Goal: Information Seeking & Learning: Learn about a topic

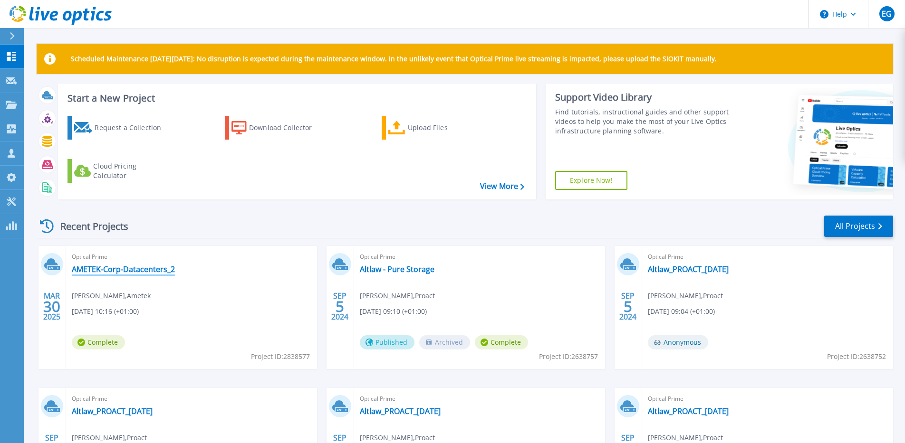
click at [128, 268] on link "AMETEK-Corp-Datacenters_2" at bounding box center [123, 270] width 103 height 10
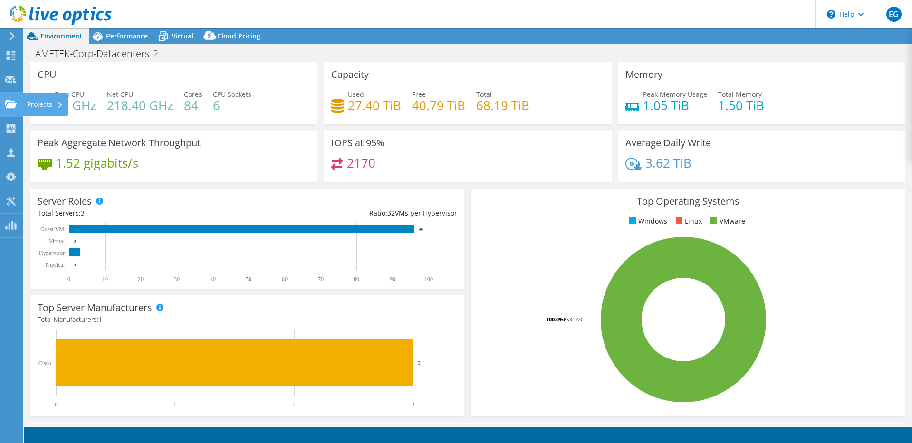
select select "EULondon"
select select "USD"
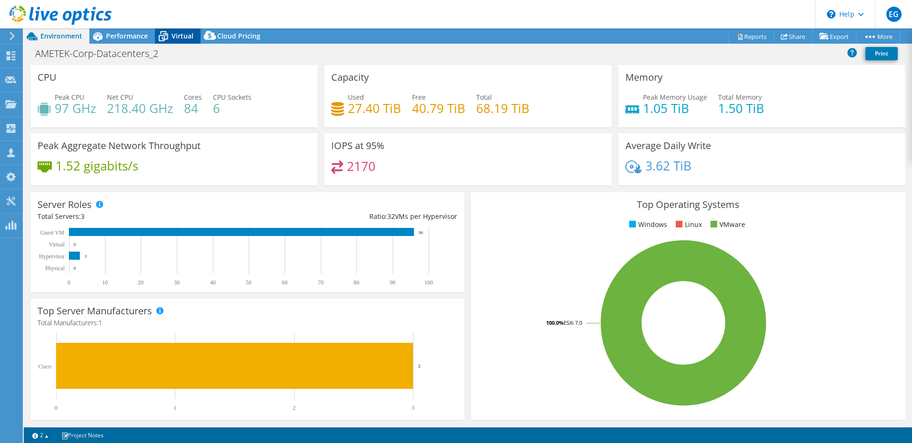
click at [179, 40] on span "Virtual" at bounding box center [183, 35] width 22 height 9
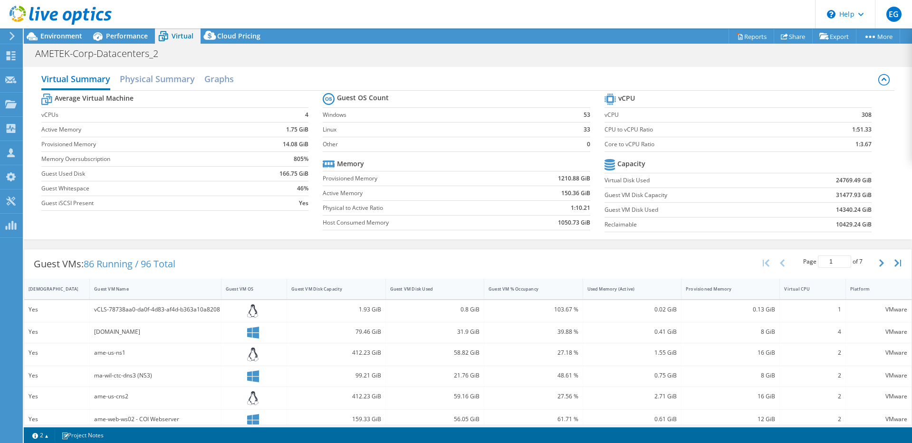
click at [250, 77] on div "Virtual Summary Physical Summary Graphs" at bounding box center [467, 79] width 853 height 21
click at [212, 75] on h2 "Graphs" at bounding box center [218, 79] width 29 height 21
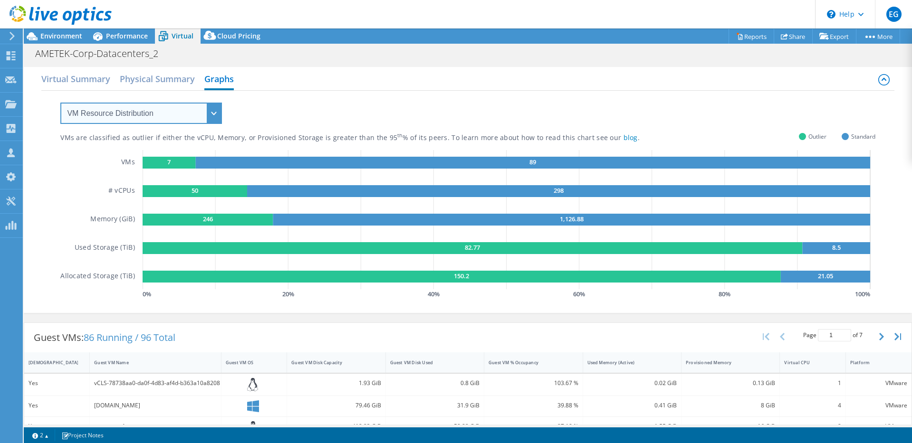
click at [150, 120] on select "VM Resource Distribution Provisioning Contrast Over Provisioning" at bounding box center [141, 113] width 162 height 21
click at [60, 103] on select "VM Resource Distribution Provisioning Contrast Over Provisioning" at bounding box center [141, 113] width 162 height 21
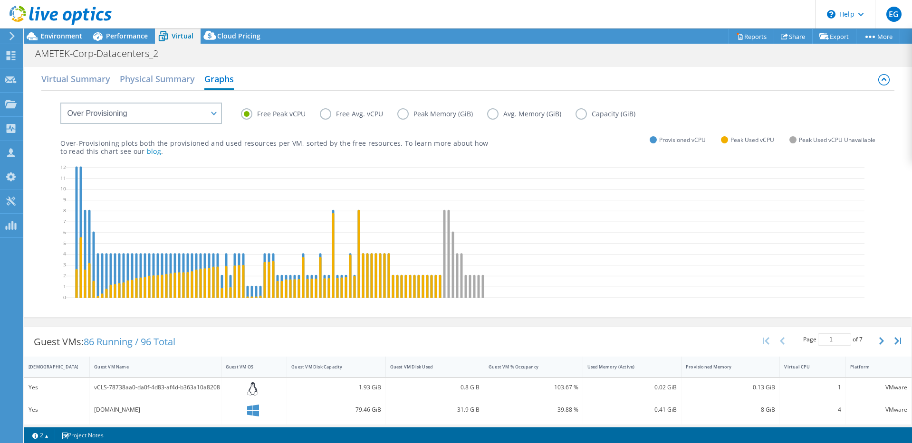
click at [322, 117] on label "Free Avg. vCPU" at bounding box center [358, 113] width 77 height 11
click at [0, 0] on input "Free Avg. vCPU" at bounding box center [0, 0] width 0 height 0
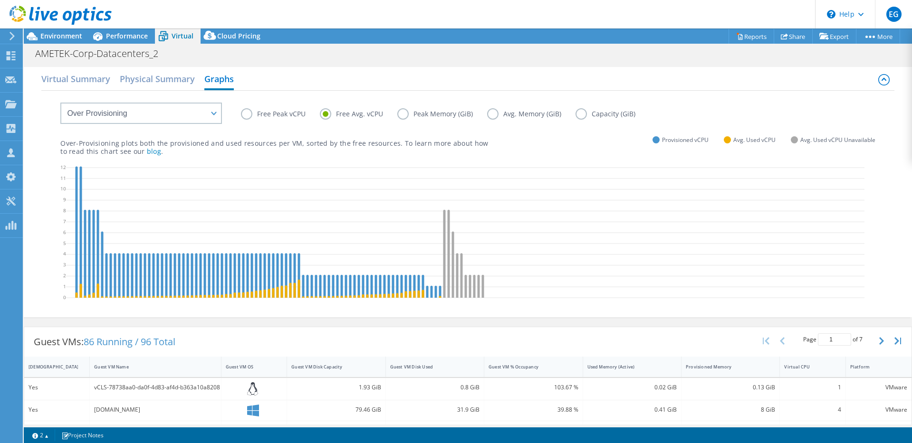
click at [270, 116] on label "Free Peak vCPU" at bounding box center [280, 113] width 79 height 11
click at [0, 0] on input "Free Peak vCPU" at bounding box center [0, 0] width 0 height 0
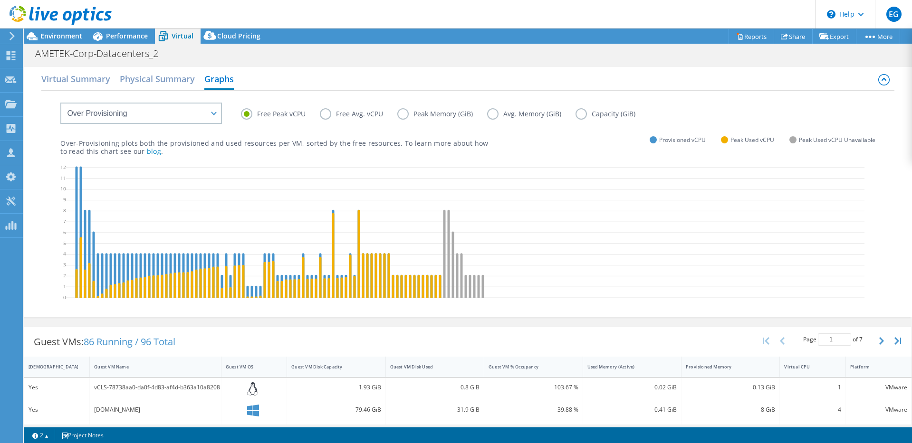
click at [433, 115] on label "Peak Memory (GiB)" at bounding box center [442, 113] width 90 height 11
click at [0, 0] on input "Peak Memory (GiB)" at bounding box center [0, 0] width 0 height 0
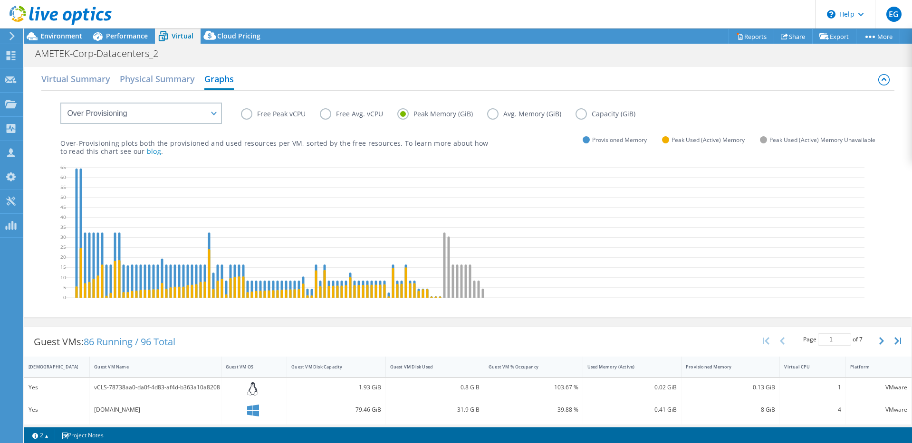
click at [493, 116] on label "Avg. Memory (GiB)" at bounding box center [531, 113] width 88 height 11
click at [0, 0] on input "Avg. Memory (GiB)" at bounding box center [0, 0] width 0 height 0
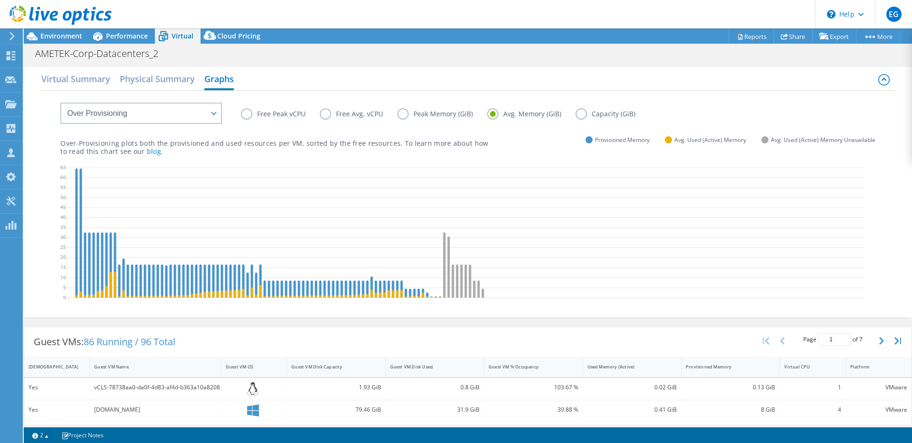
click at [446, 117] on label "Peak Memory (GiB)" at bounding box center [442, 113] width 90 height 11
click at [0, 0] on input "Peak Memory (GiB)" at bounding box center [0, 0] width 0 height 0
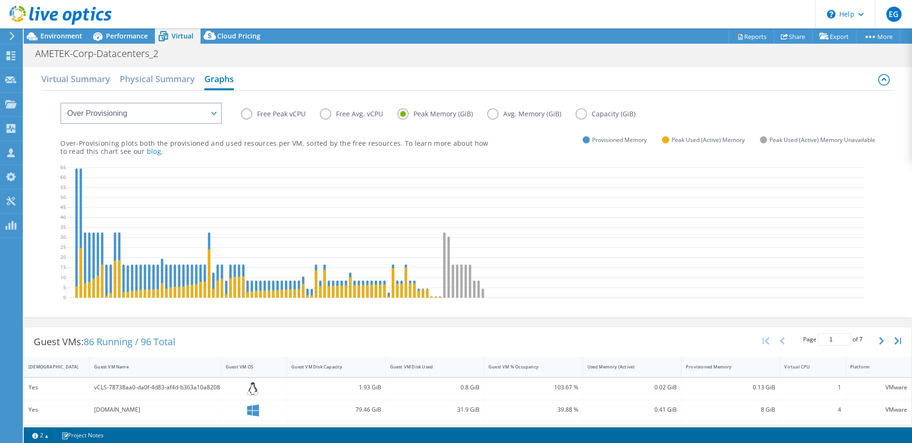
click at [581, 114] on label "Capacity (GiB)" at bounding box center [613, 113] width 74 height 11
click at [0, 0] on input "Capacity (GiB)" at bounding box center [0, 0] width 0 height 0
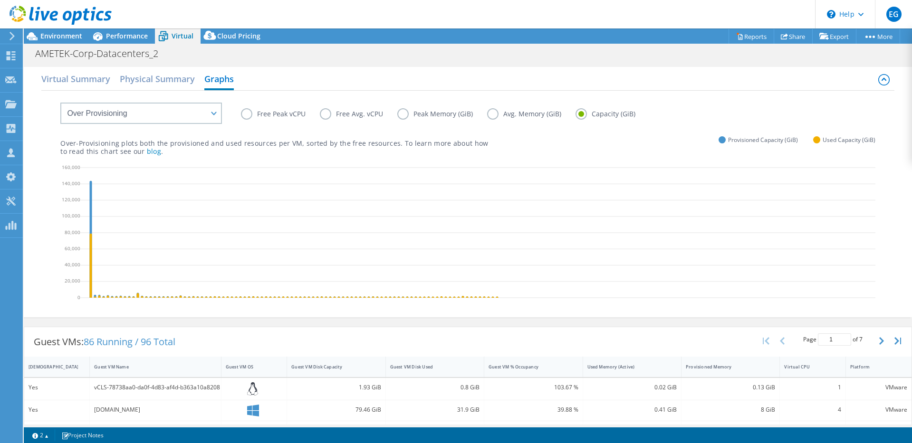
click at [417, 113] on label "Peak Memory (GiB)" at bounding box center [442, 113] width 90 height 11
click at [0, 0] on input "Peak Memory (GiB)" at bounding box center [0, 0] width 0 height 0
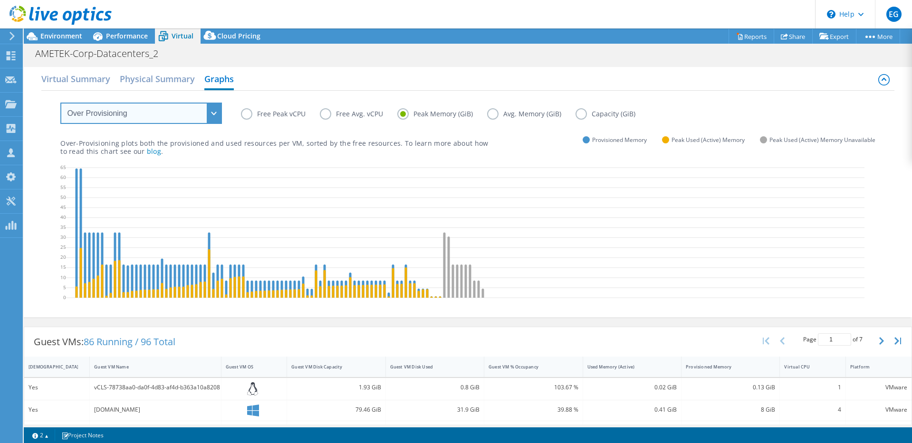
click at [138, 118] on select "VM Resource Distribution Provisioning Contrast Over Provisioning" at bounding box center [141, 113] width 162 height 21
click at [130, 111] on select "VM Resource Distribution Provisioning Contrast Over Provisioning" at bounding box center [141, 113] width 162 height 21
click at [56, 38] on span "Environment" at bounding box center [61, 35] width 42 height 9
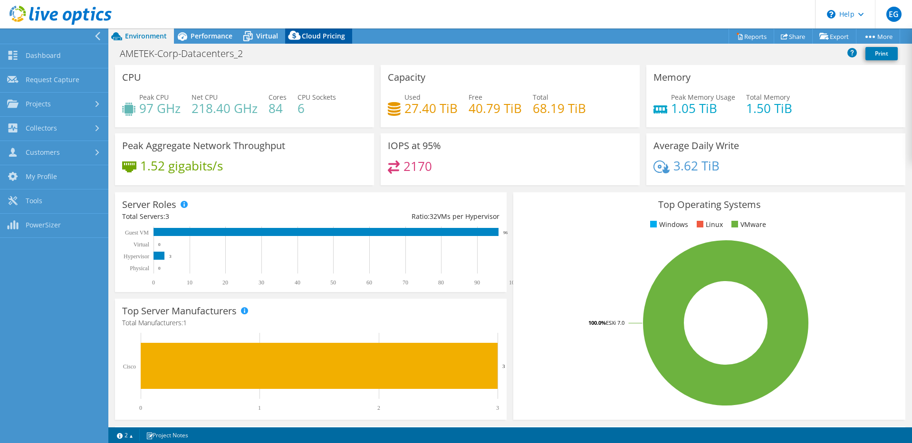
click at [214, 39] on span "Performance" at bounding box center [212, 35] width 42 height 9
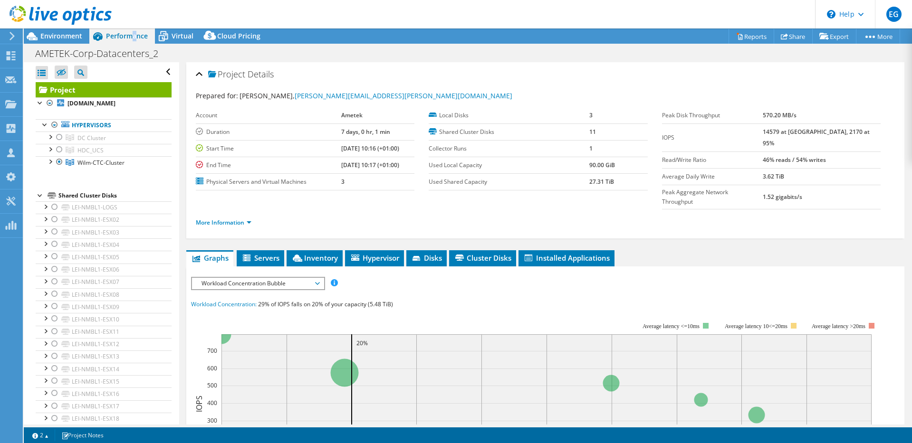
click at [134, 37] on span "Performance" at bounding box center [127, 35] width 42 height 9
click at [60, 160] on div at bounding box center [60, 161] width 10 height 11
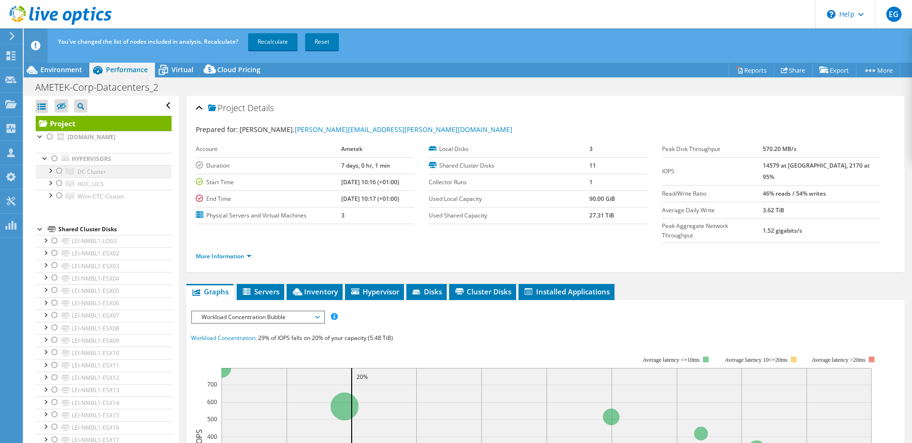
click at [56, 173] on div at bounding box center [60, 170] width 10 height 11
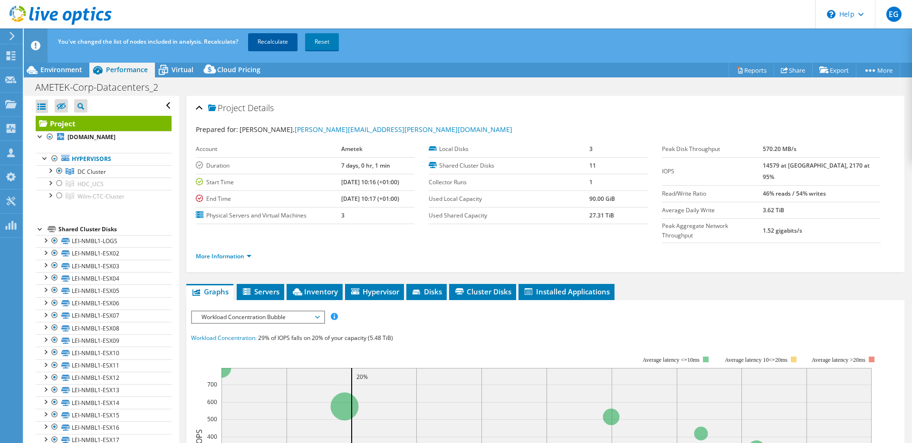
click at [283, 46] on link "Recalculate" at bounding box center [272, 41] width 49 height 17
click at [180, 69] on span "Virtual" at bounding box center [183, 69] width 22 height 9
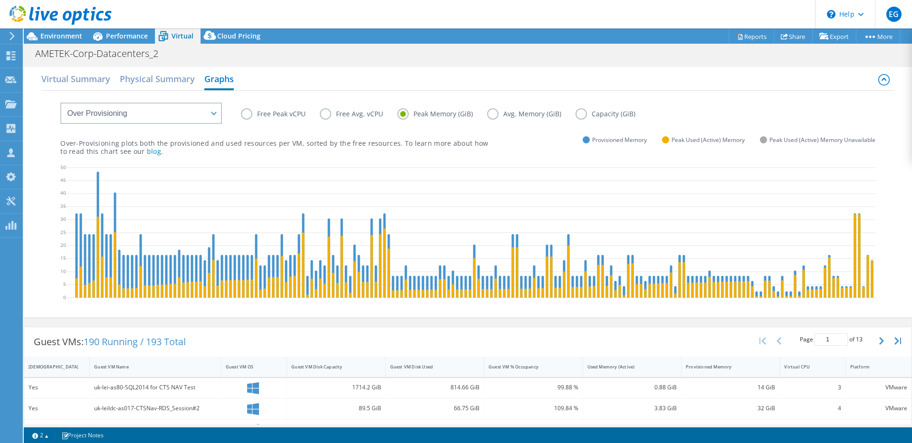
scroll to position [95, 0]
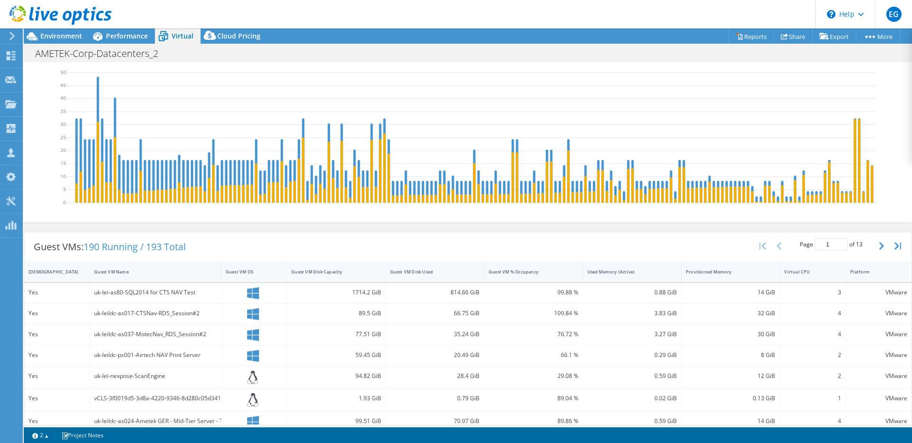
drag, startPoint x: 704, startPoint y: 316, endPoint x: 844, endPoint y: 315, distance: 140.2
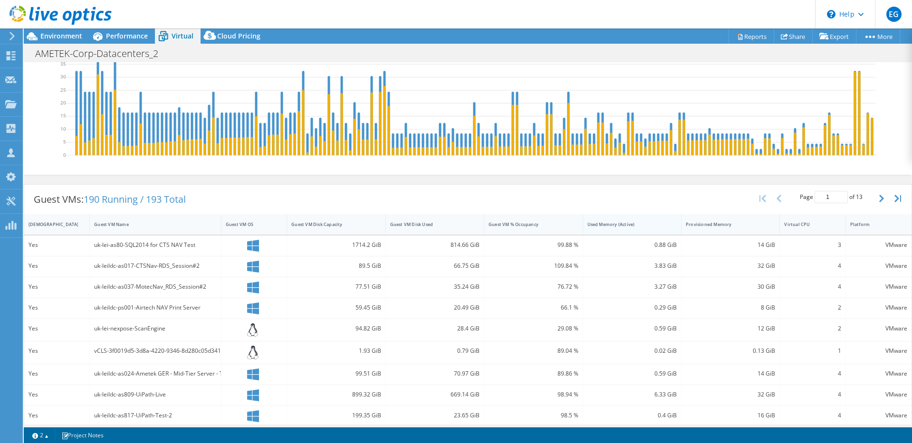
click at [620, 228] on div "Used Memory (Active)" at bounding box center [626, 224] width 78 height 6
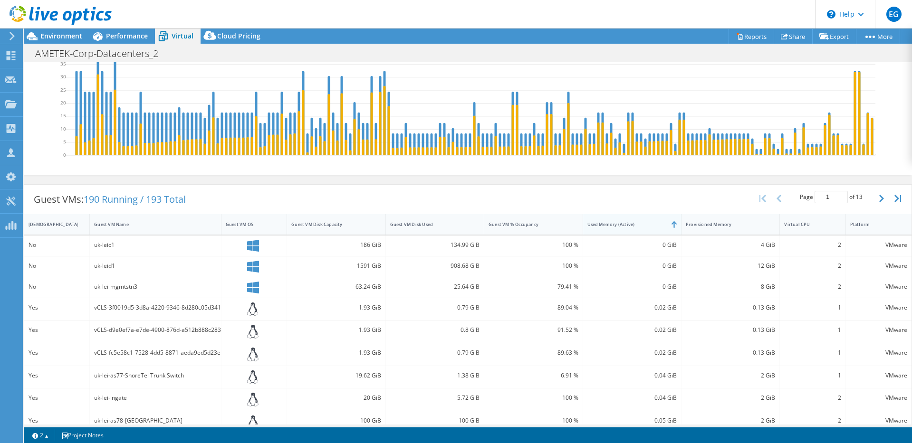
click at [622, 228] on div "Used Memory (Active)" at bounding box center [626, 224] width 78 height 6
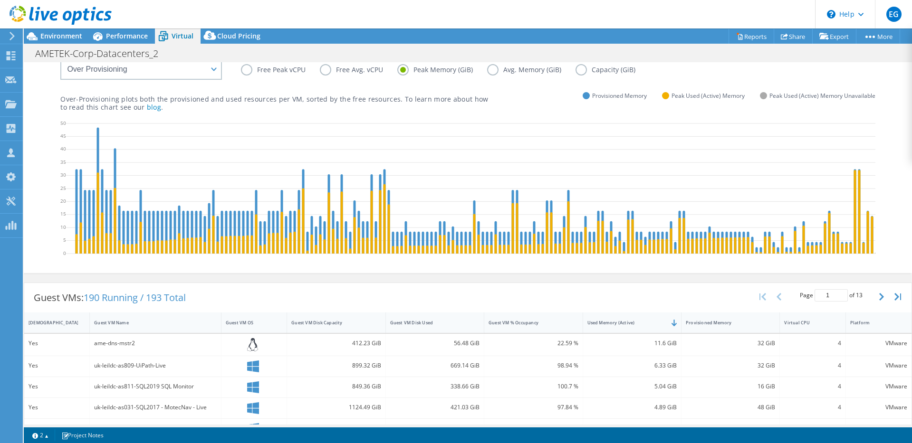
scroll to position [0, 0]
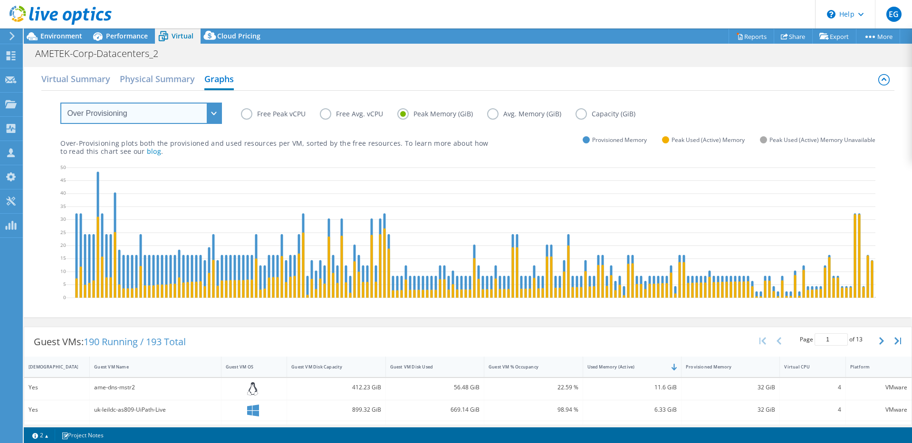
click at [155, 116] on select "VM Resource Distribution Provisioning Contrast Over Provisioning" at bounding box center [141, 113] width 162 height 21
click at [60, 103] on select "VM Resource Distribution Provisioning Contrast Over Provisioning" at bounding box center [141, 113] width 162 height 21
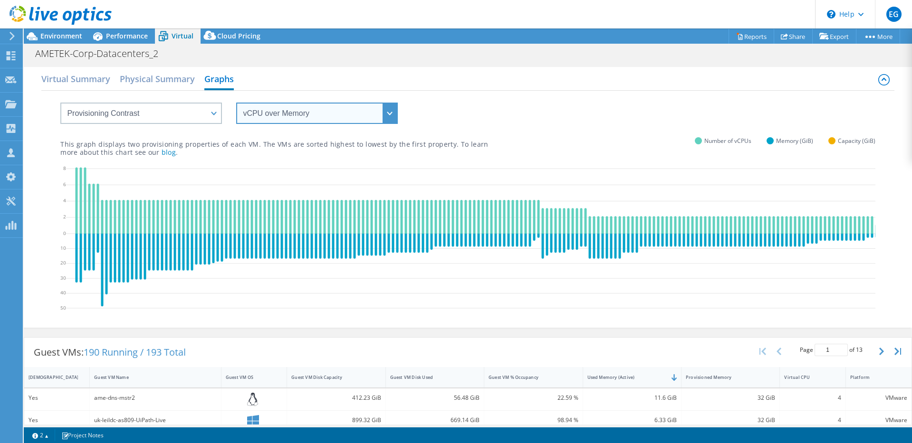
click at [308, 113] on select "vCPU over Memory vCPU over Capacity Memory over vCPU Memory over Capacity Capac…" at bounding box center [317, 113] width 162 height 21
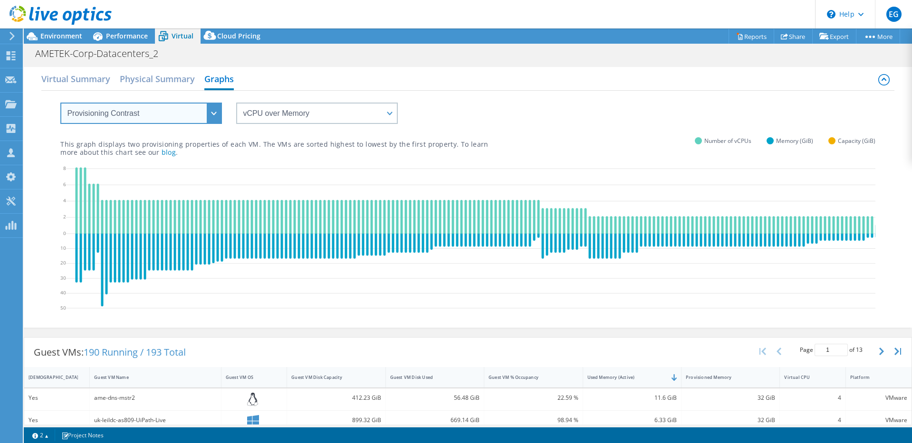
click at [163, 109] on select "VM Resource Distribution Provisioning Contrast Over Provisioning" at bounding box center [141, 113] width 162 height 21
click at [60, 103] on select "VM Resource Distribution Provisioning Contrast Over Provisioning" at bounding box center [141, 113] width 162 height 21
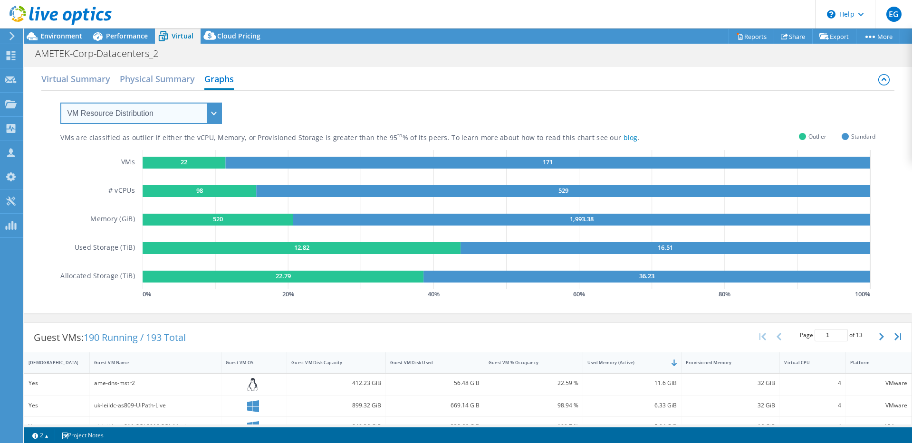
click at [141, 107] on select "VM Resource Distribution Provisioning Contrast Over Provisioning" at bounding box center [141, 113] width 162 height 21
click at [139, 113] on select "VM Resource Distribution Provisioning Contrast Over Provisioning" at bounding box center [141, 113] width 162 height 21
select select "Over Provisioning"
click at [60, 103] on select "VM Resource Distribution Provisioning Contrast Over Provisioning" at bounding box center [141, 113] width 162 height 21
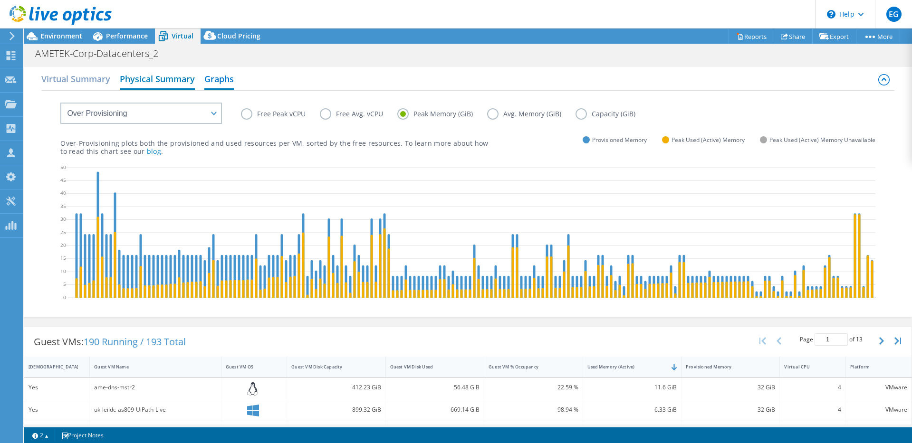
click at [167, 83] on h2 "Physical Summary" at bounding box center [157, 79] width 75 height 21
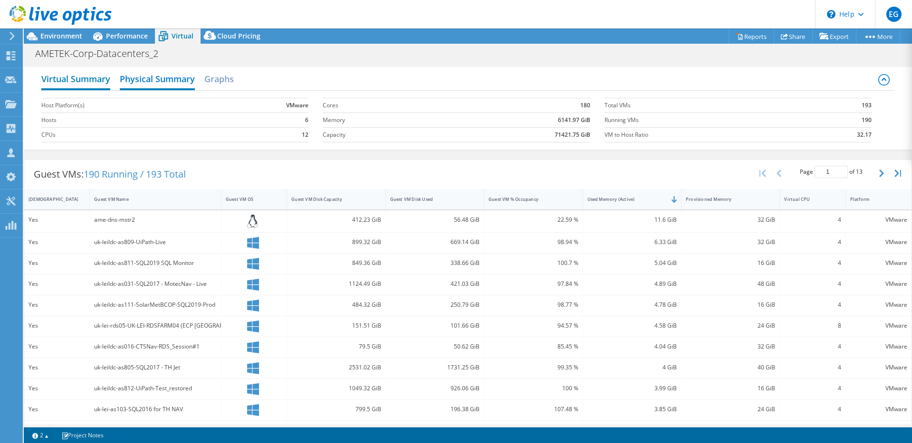
click at [88, 80] on h2 "Virtual Summary" at bounding box center [75, 79] width 69 height 21
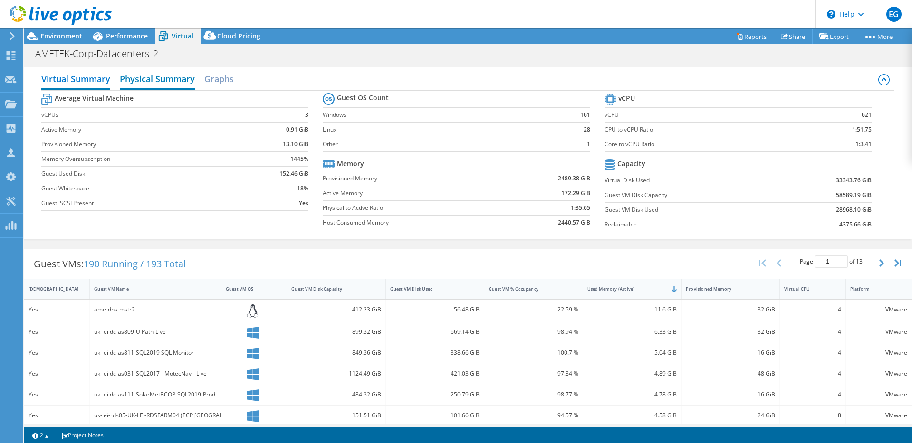
click at [148, 81] on h2 "Physical Summary" at bounding box center [157, 79] width 75 height 21
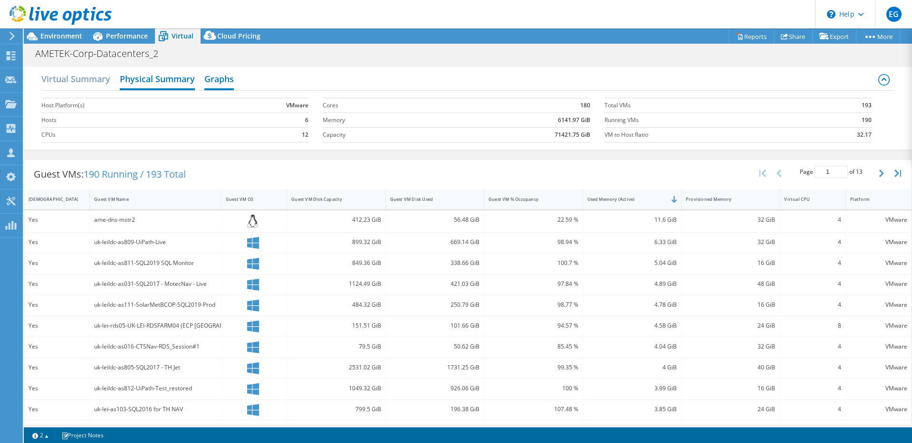
click at [215, 76] on h2 "Graphs" at bounding box center [218, 79] width 29 height 21
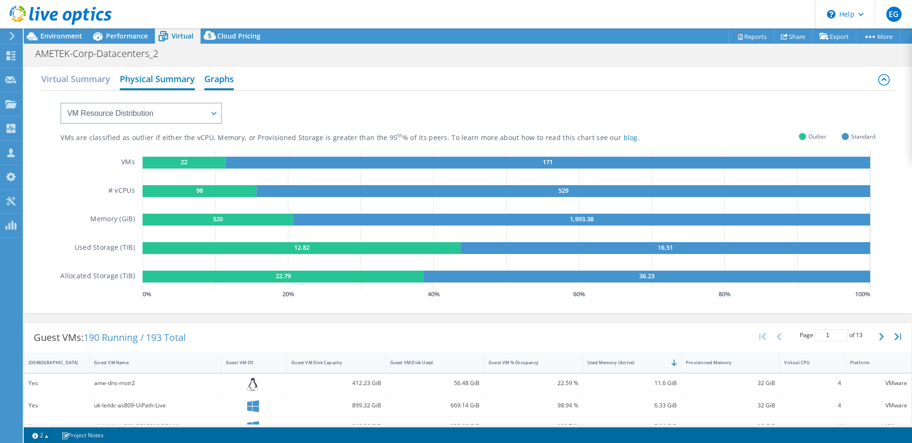
click at [148, 76] on h2 "Physical Summary" at bounding box center [157, 79] width 75 height 21
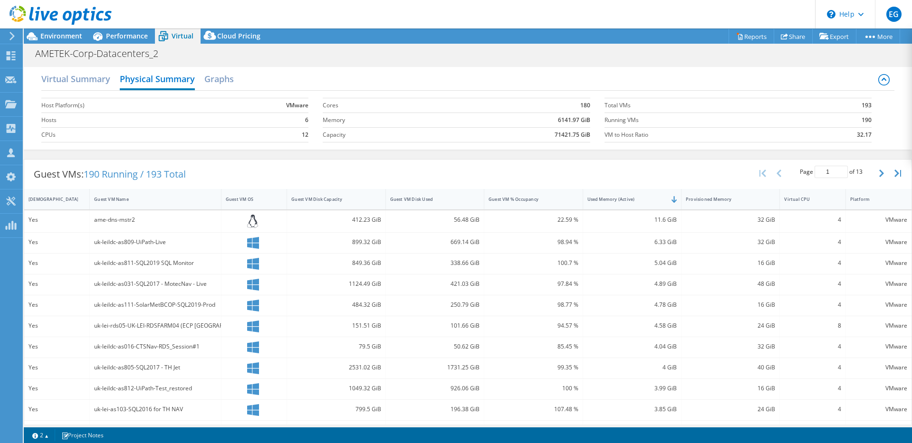
drag, startPoint x: 443, startPoint y: 273, endPoint x: 612, endPoint y: 277, distance: 168.8
click at [219, 77] on h2 "Graphs" at bounding box center [218, 79] width 29 height 21
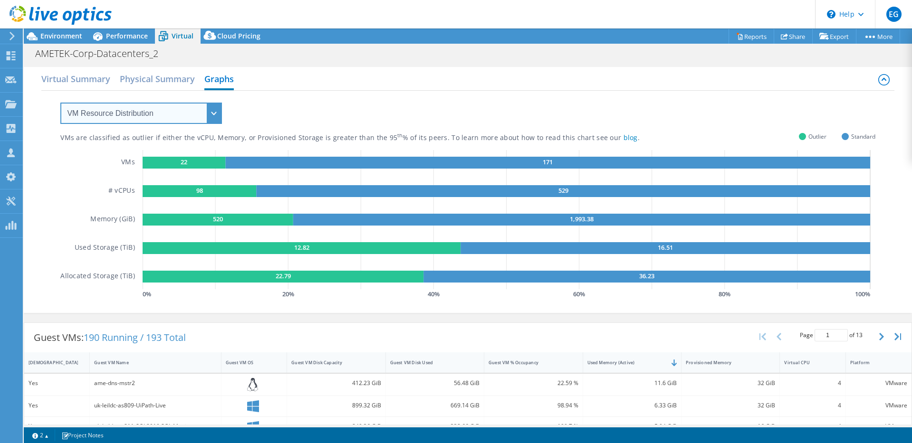
click at [194, 108] on select "VM Resource Distribution Provisioning Contrast Over Provisioning" at bounding box center [141, 113] width 162 height 21
click at [60, 103] on select "VM Resource Distribution Provisioning Contrast Over Provisioning" at bounding box center [141, 113] width 162 height 21
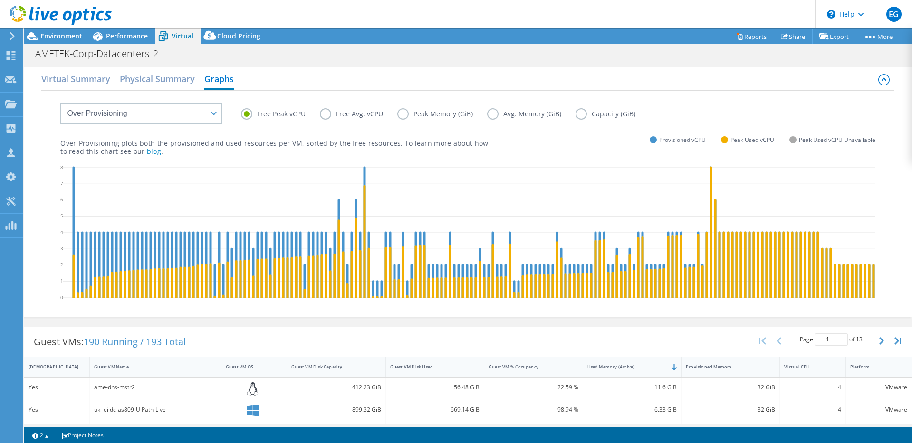
click at [281, 117] on label "Free Peak vCPU" at bounding box center [280, 113] width 79 height 11
click at [0, 0] on input "Free Peak vCPU" at bounding box center [0, 0] width 0 height 0
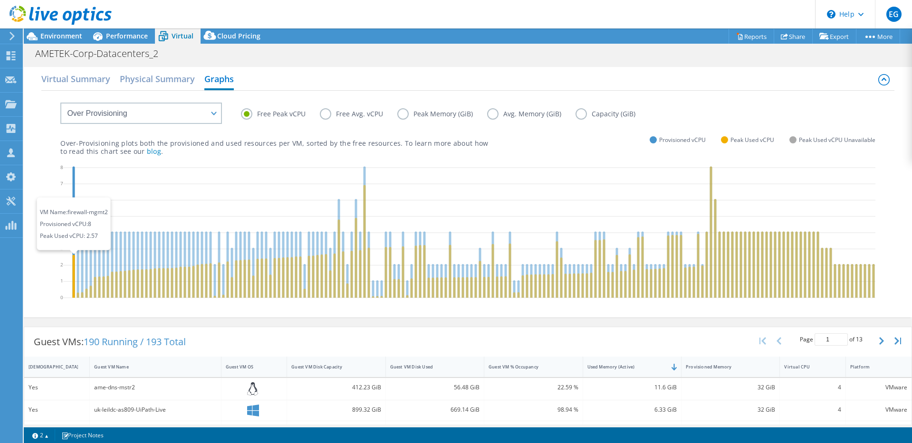
click at [75, 283] on icon at bounding box center [74, 276] width 2 height 43
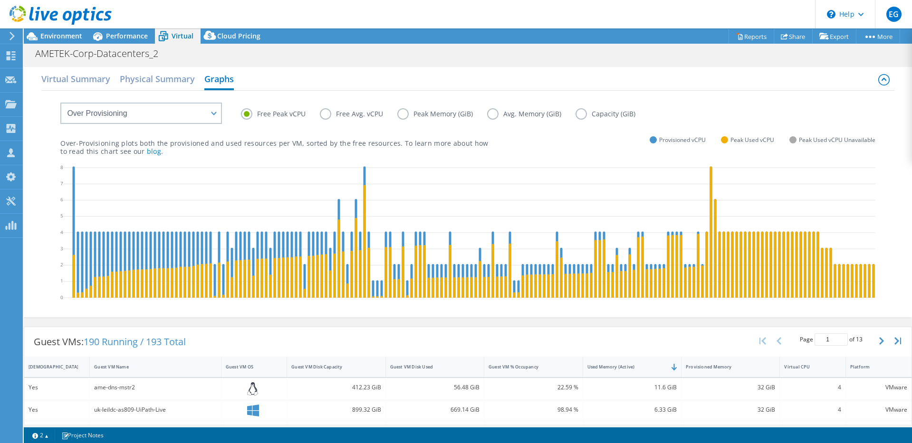
click at [330, 116] on label "Free Avg. vCPU" at bounding box center [358, 113] width 77 height 11
click at [0, 0] on input "Free Avg. vCPU" at bounding box center [0, 0] width 0 height 0
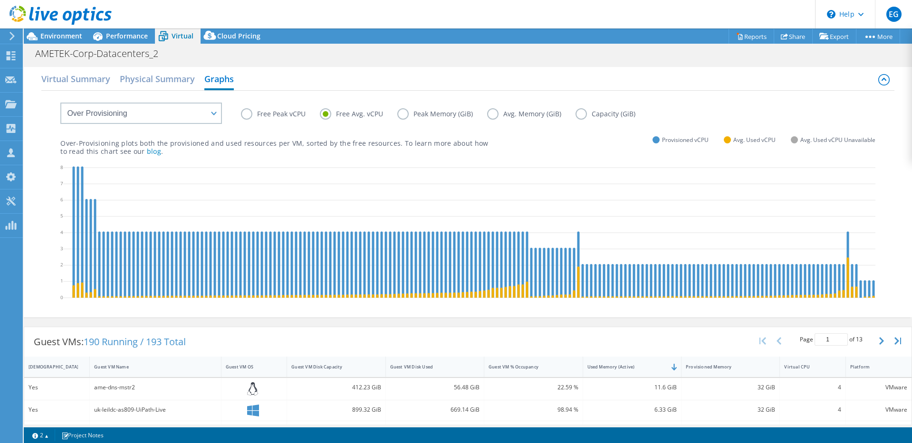
click at [270, 111] on label "Free Peak vCPU" at bounding box center [280, 113] width 79 height 11
click at [0, 0] on input "Free Peak vCPU" at bounding box center [0, 0] width 0 height 0
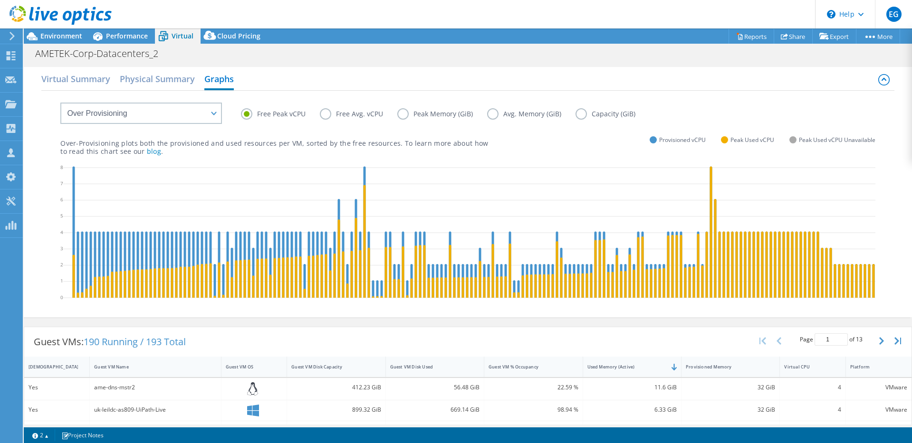
click at [414, 111] on label "Peak Memory (GiB)" at bounding box center [442, 113] width 90 height 11
click at [0, 0] on input "Peak Memory (GiB)" at bounding box center [0, 0] width 0 height 0
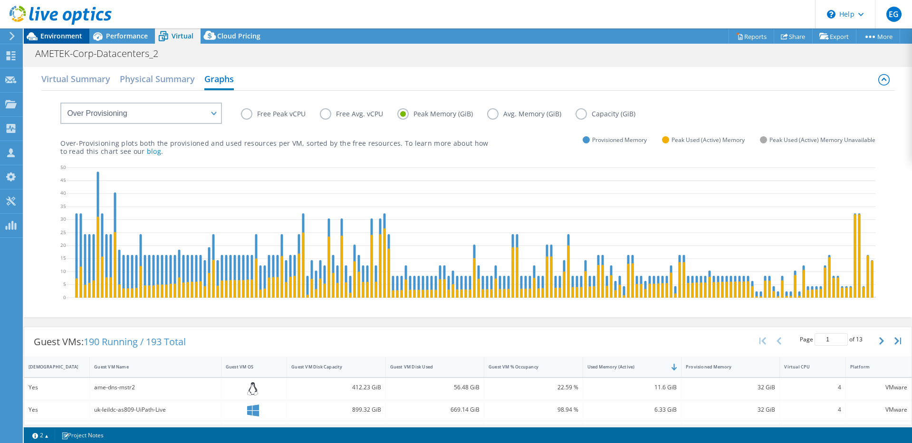
click at [64, 36] on span "Environment" at bounding box center [61, 35] width 42 height 9
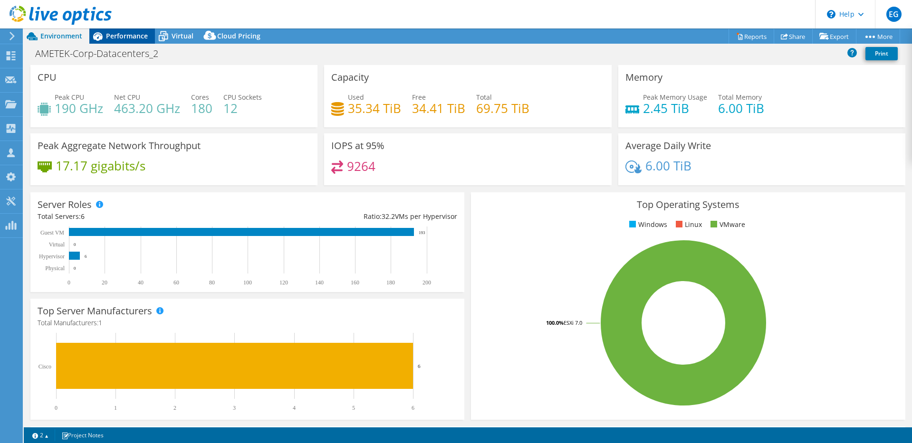
click at [125, 38] on span "Performance" at bounding box center [127, 35] width 42 height 9
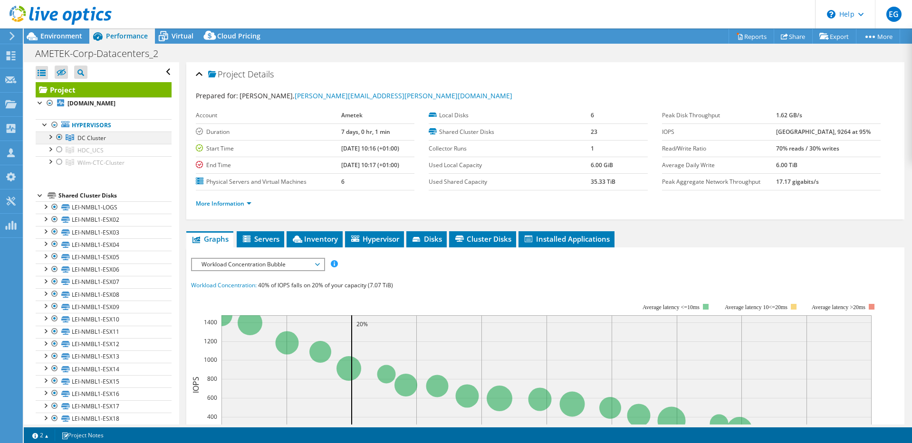
click at [59, 137] on div at bounding box center [60, 137] width 10 height 11
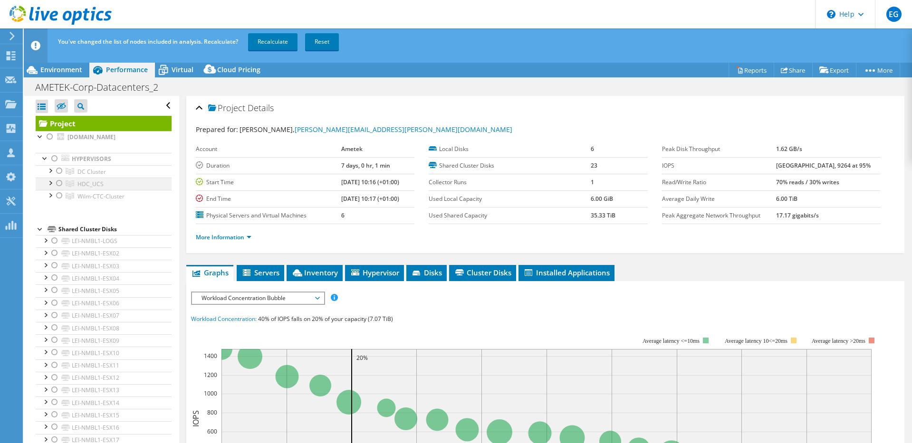
click at [63, 181] on div at bounding box center [60, 183] width 10 height 11
click at [274, 38] on link "Recalculate" at bounding box center [272, 41] width 49 height 17
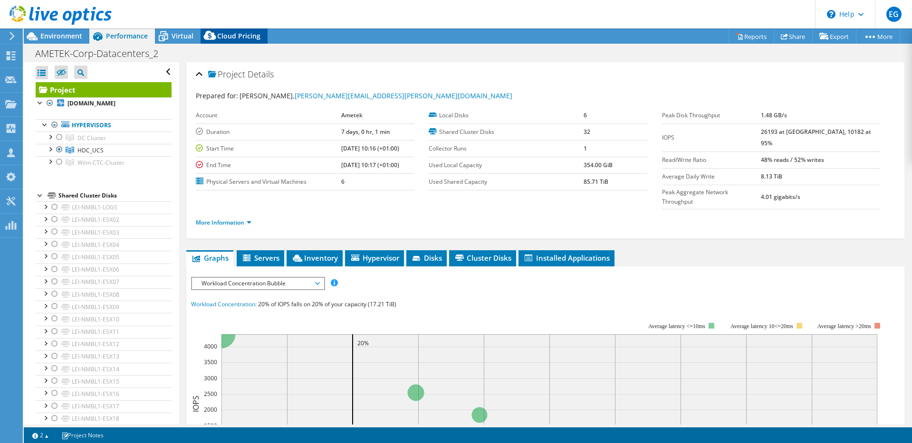
click at [221, 35] on span "Cloud Pricing" at bounding box center [238, 35] width 43 height 9
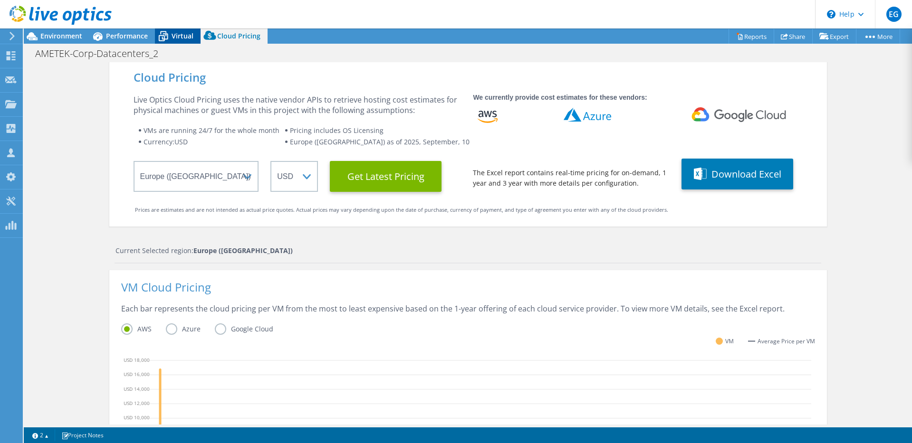
click at [184, 38] on span "Virtual" at bounding box center [183, 35] width 22 height 9
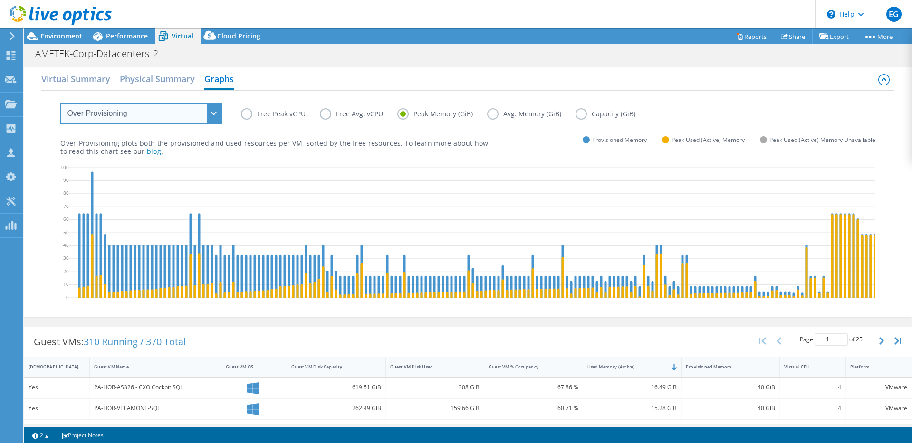
click at [160, 119] on select "VM Resource Distribution Provisioning Contrast Over Provisioning" at bounding box center [141, 113] width 162 height 21
click at [60, 103] on select "VM Resource Distribution Provisioning Contrast Over Provisioning" at bounding box center [141, 113] width 162 height 21
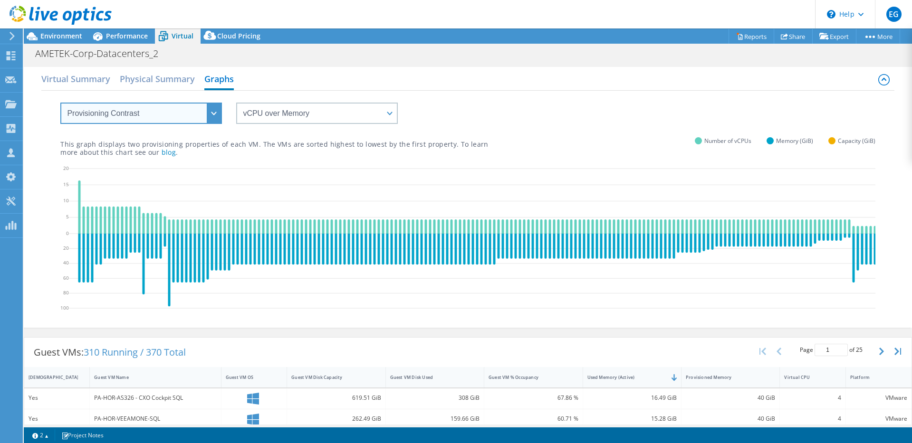
drag, startPoint x: 141, startPoint y: 116, endPoint x: 139, endPoint y: 124, distance: 7.3
click at [141, 116] on select "VM Resource Distribution Provisioning Contrast Over Provisioning" at bounding box center [141, 113] width 162 height 21
select select "Over Provisioning"
click at [60, 103] on select "VM Resource Distribution Provisioning Contrast Over Provisioning" at bounding box center [141, 113] width 162 height 21
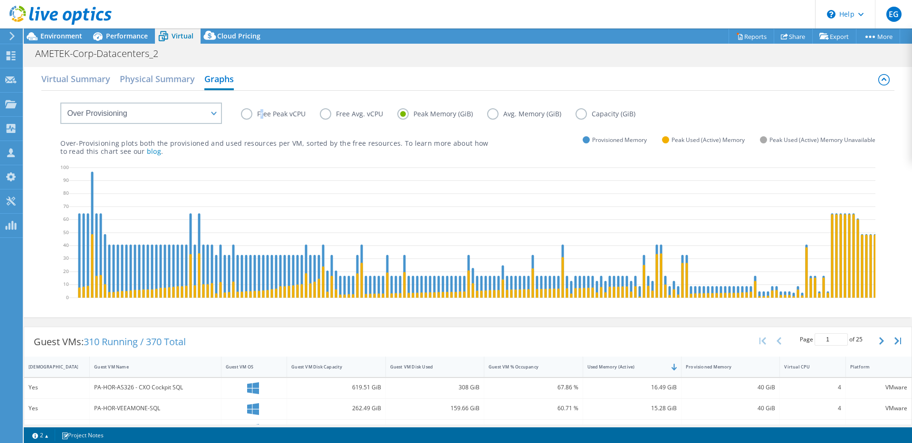
click at [262, 113] on label "Free Peak vCPU" at bounding box center [280, 113] width 79 height 11
click at [249, 115] on label "Free Peak vCPU" at bounding box center [280, 113] width 79 height 11
click at [0, 0] on input "Free Peak vCPU" at bounding box center [0, 0] width 0 height 0
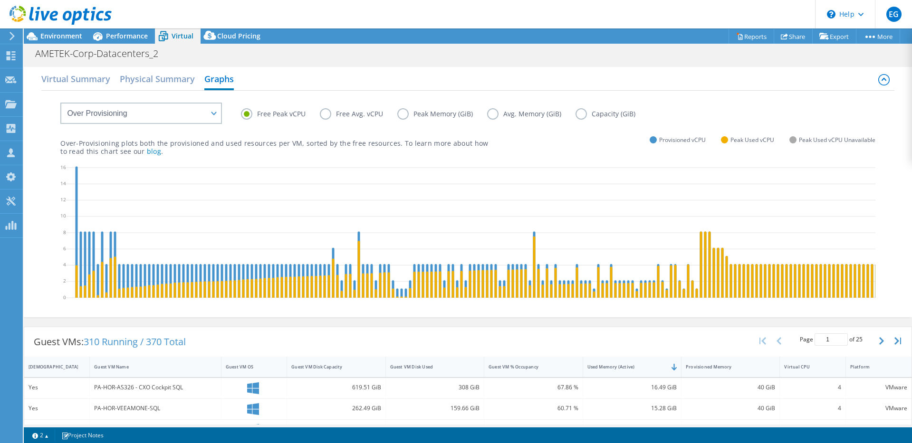
click at [404, 116] on label "Peak Memory (GiB)" at bounding box center [442, 113] width 90 height 11
click at [0, 0] on input "Peak Memory (GiB)" at bounding box center [0, 0] width 0 height 0
